Goal: Navigation & Orientation: Understand site structure

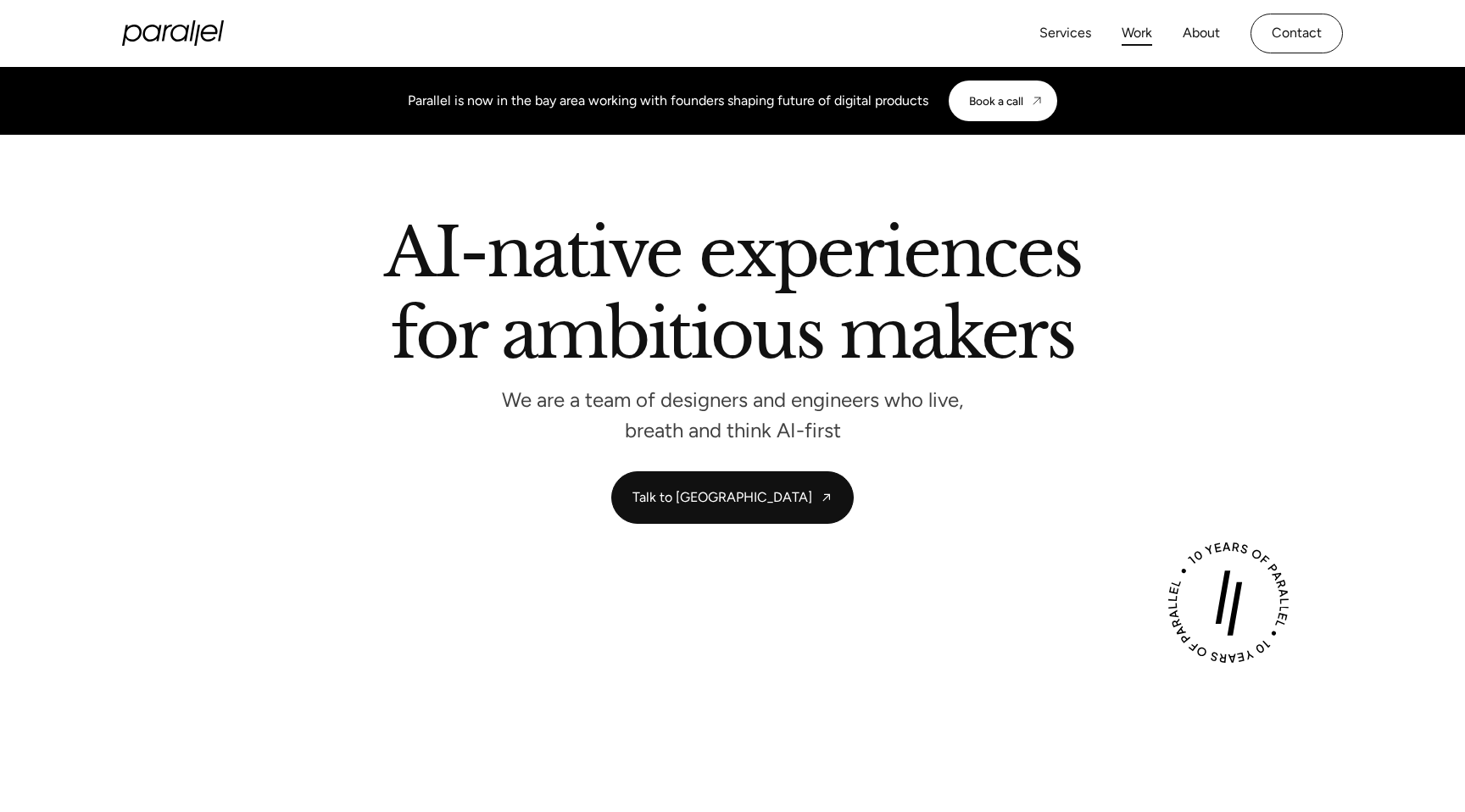
click at [1149, 36] on link "Work" at bounding box center [1136, 33] width 30 height 24
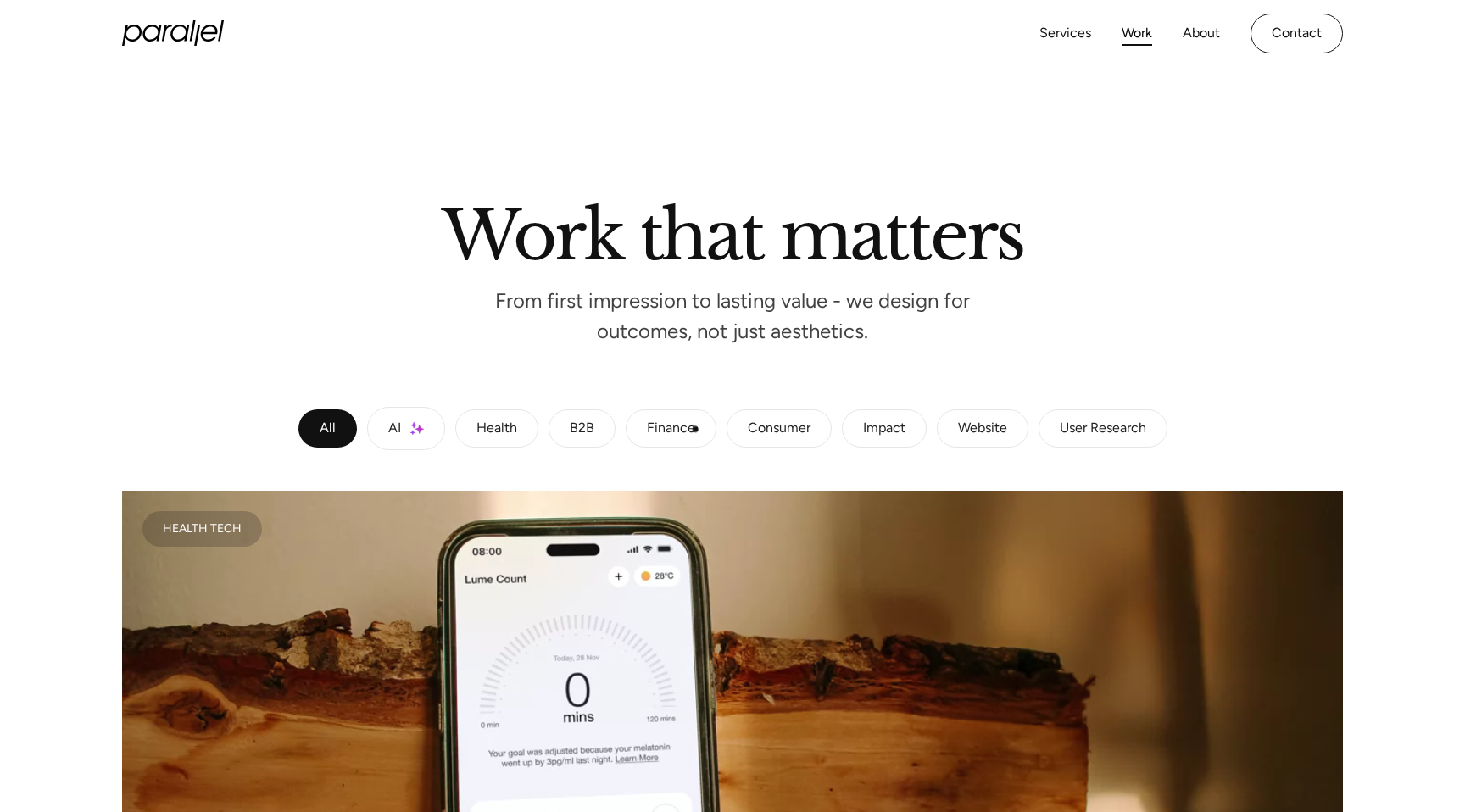
click at [685, 424] on div "Finance" at bounding box center [671, 429] width 49 height 10
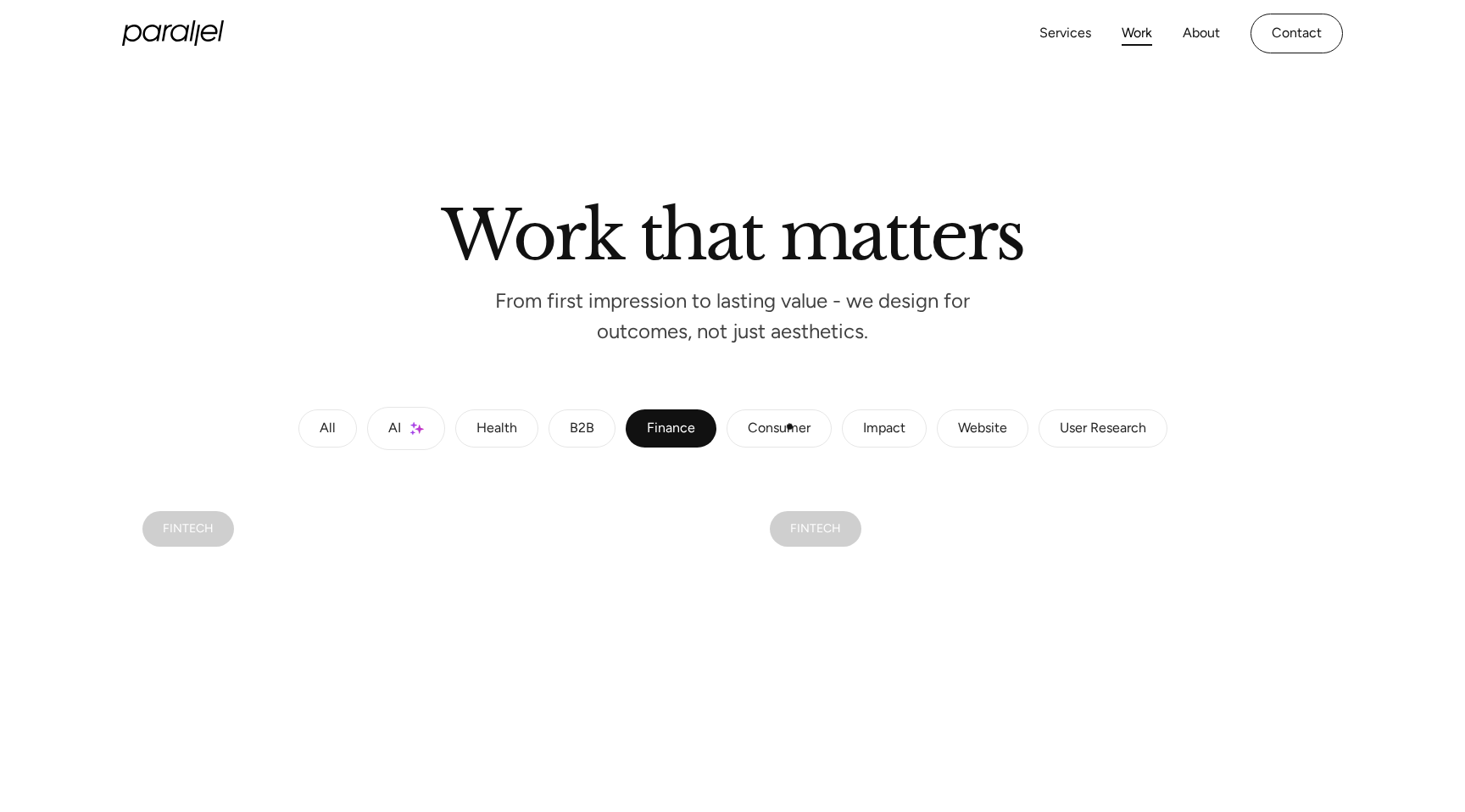
click at [788, 428] on div "Consumer" at bounding box center [779, 429] width 62 height 10
click at [157, 29] on icon "home" at bounding box center [173, 32] width 101 height 25
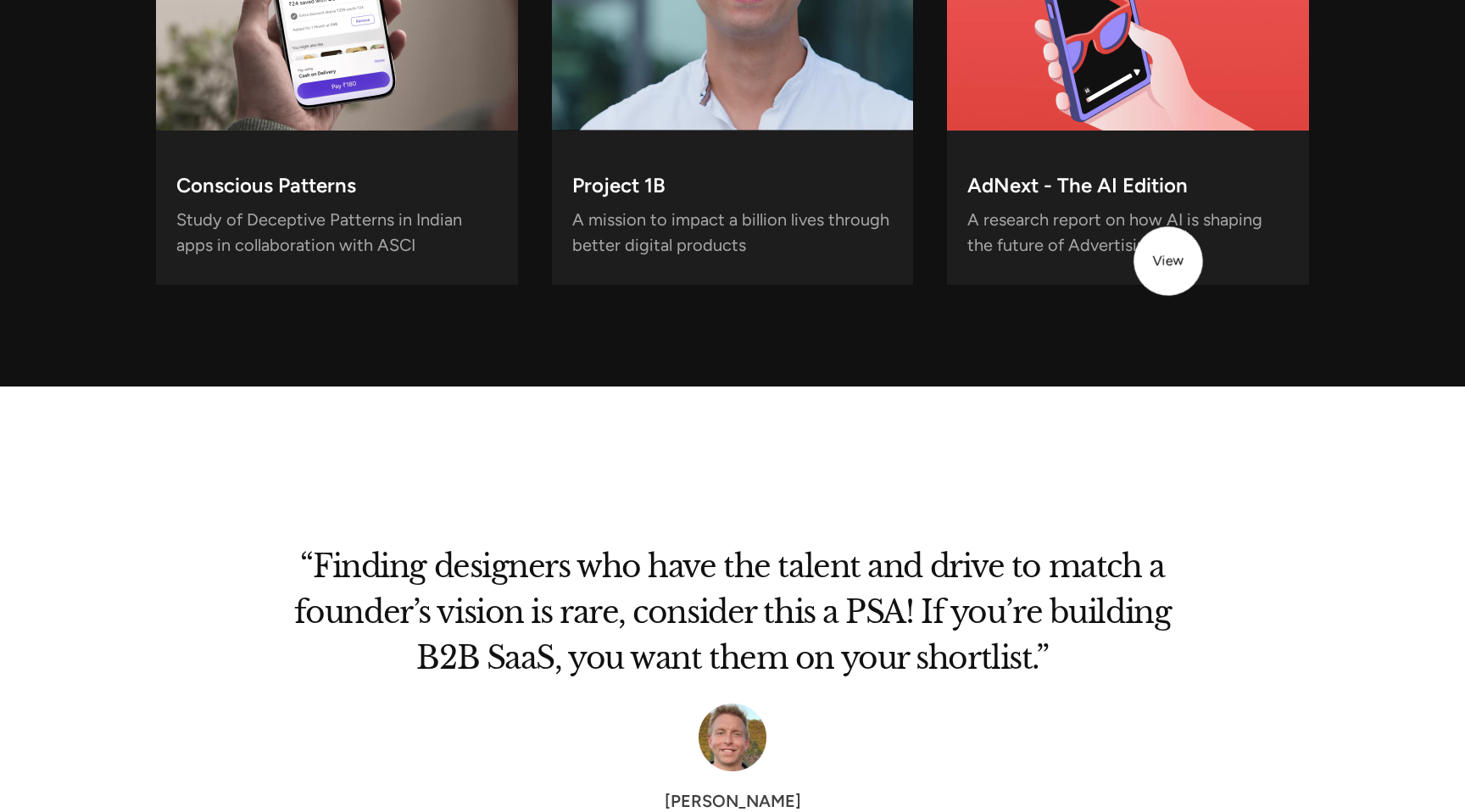
scroll to position [5488, 0]
